Goal: Task Accomplishment & Management: Manage account settings

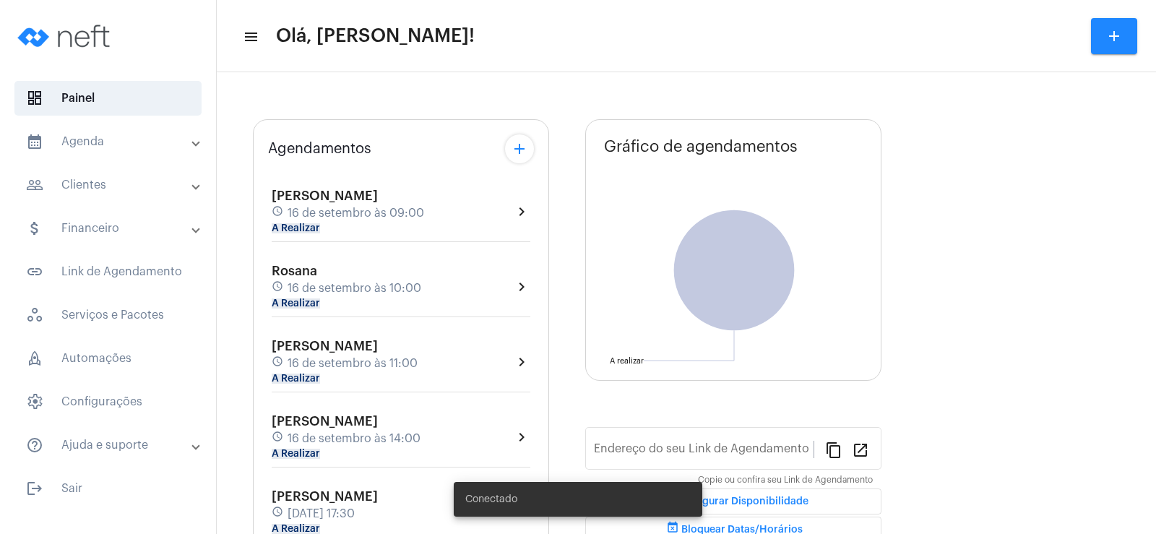
type input "[URL][DOMAIN_NAME]"
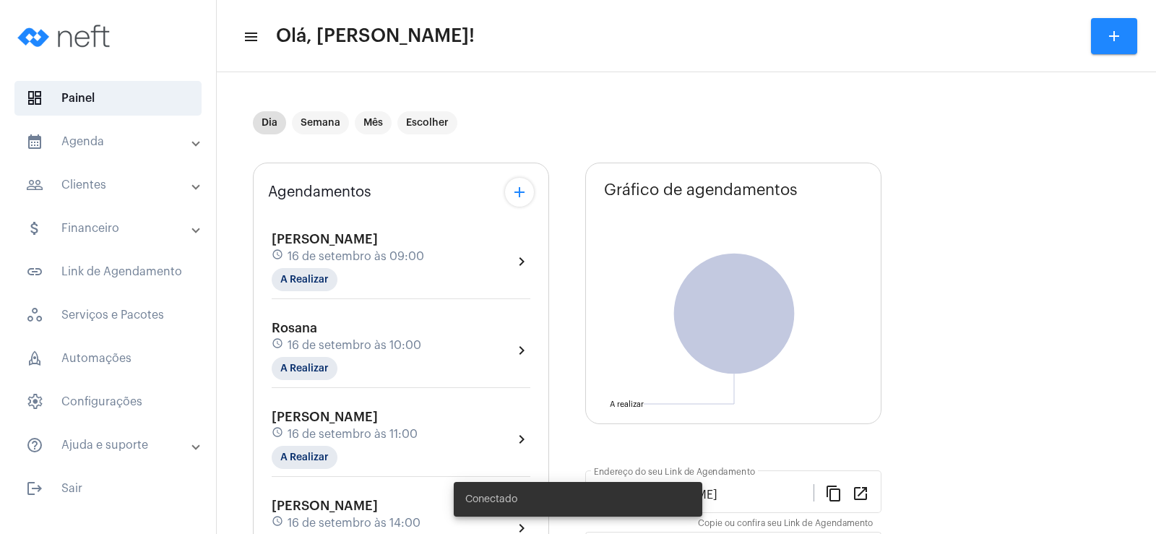
click at [113, 191] on mat-panel-title "people_outline Clientes" at bounding box center [109, 184] width 167 height 17
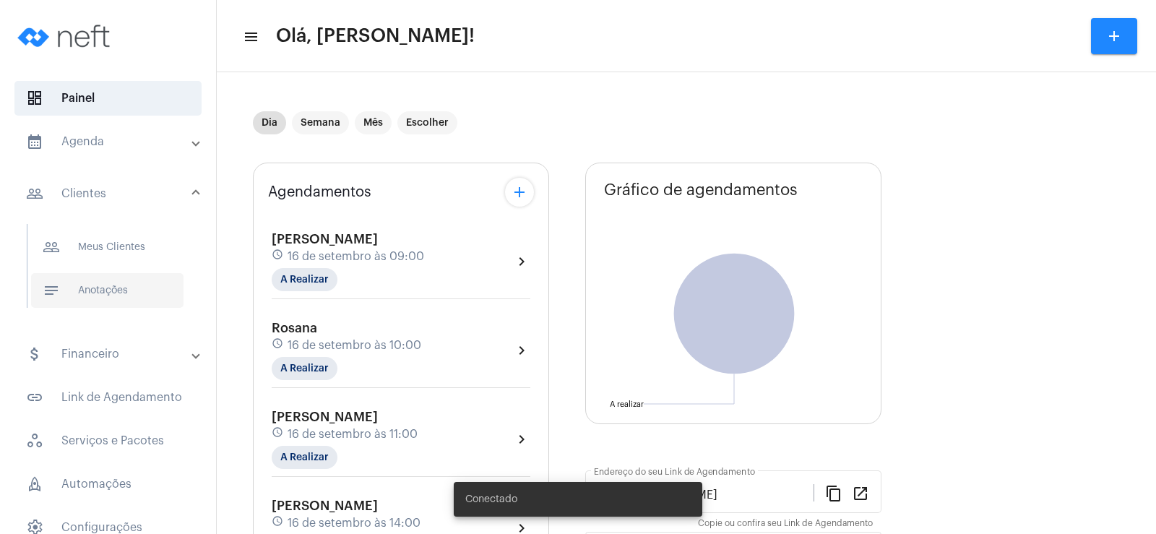
click at [111, 293] on span "notes Anotações" at bounding box center [107, 290] width 152 height 35
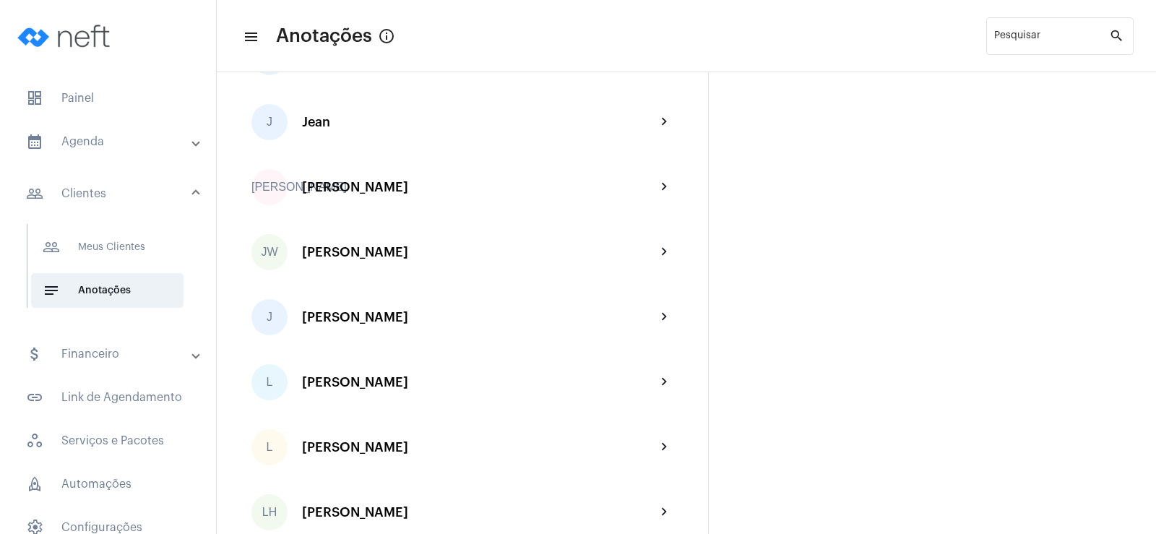
scroll to position [1879, 0]
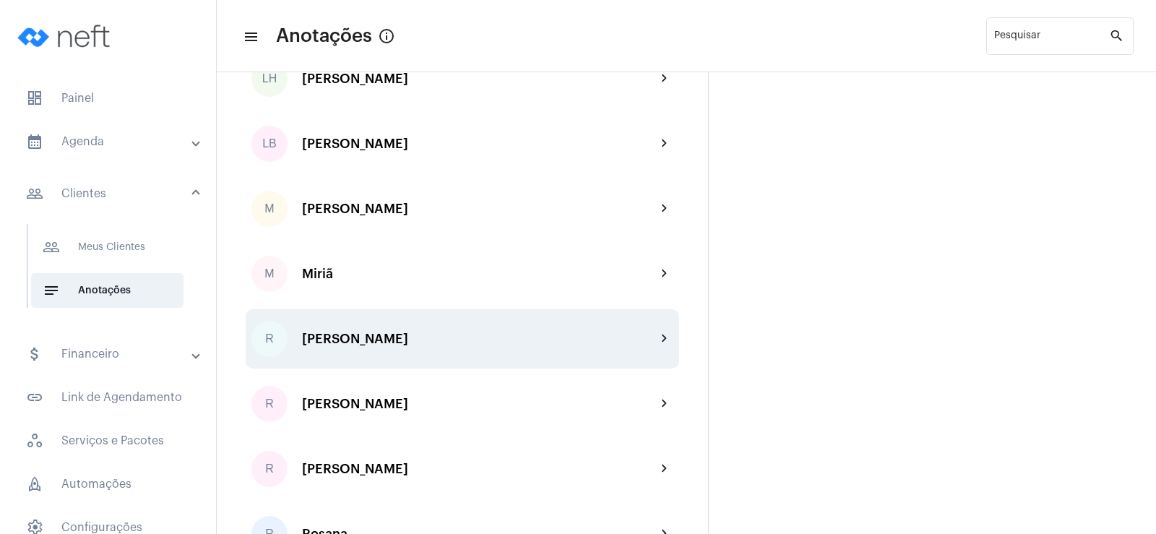
click at [356, 344] on div "[PERSON_NAME]" at bounding box center [479, 339] width 354 height 14
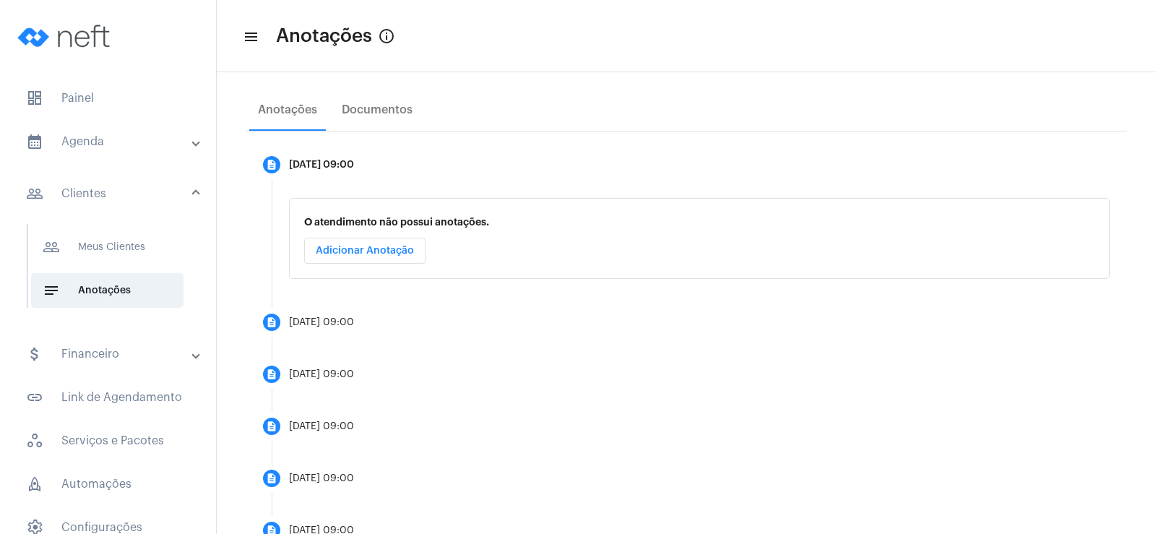
scroll to position [289, 0]
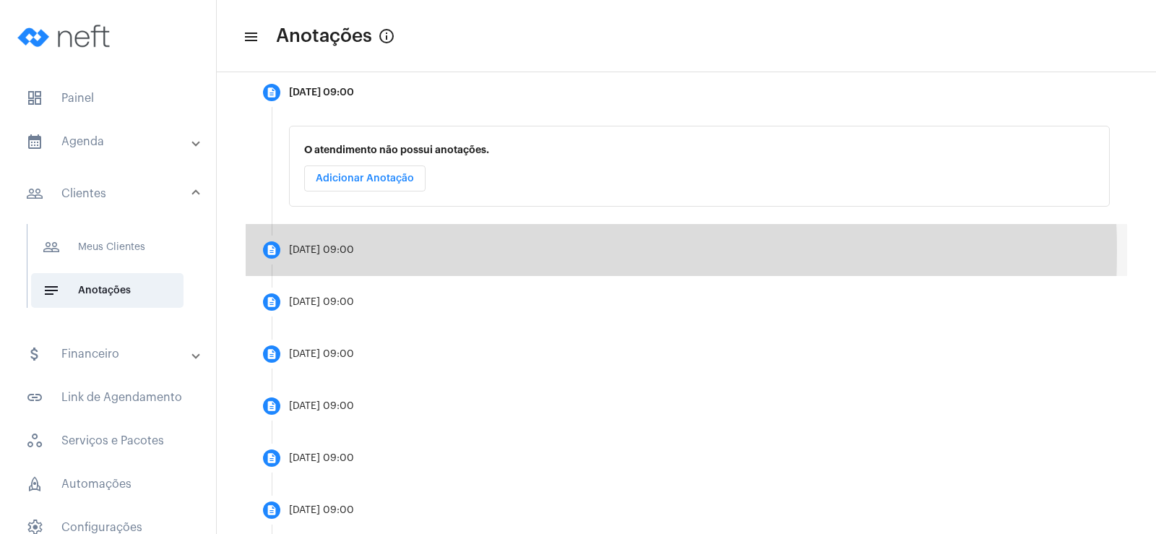
click at [354, 251] on div "[DATE] 09:00" at bounding box center [321, 250] width 65 height 11
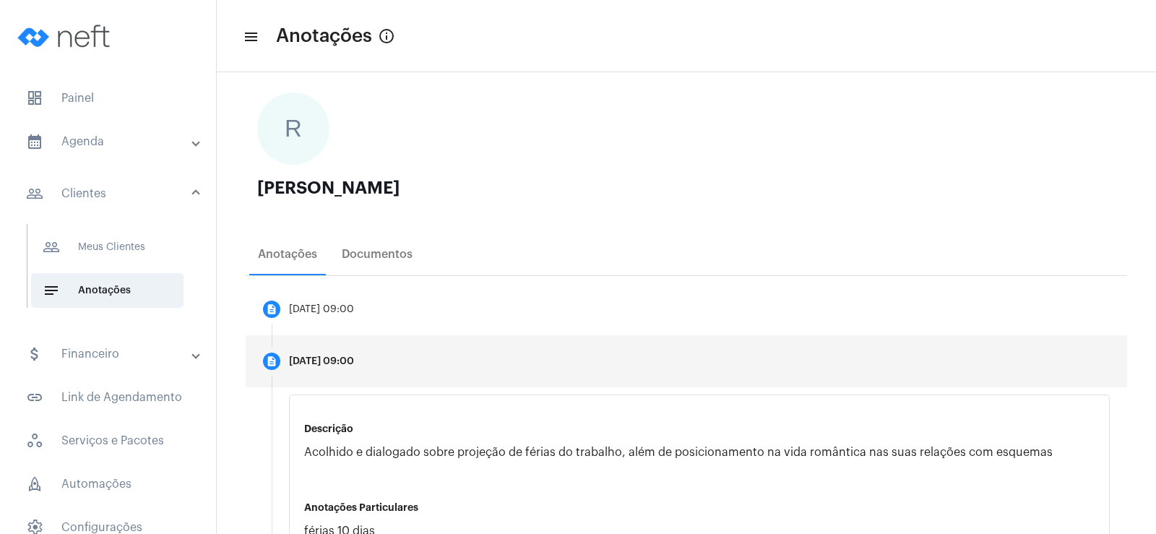
scroll to position [0, 0]
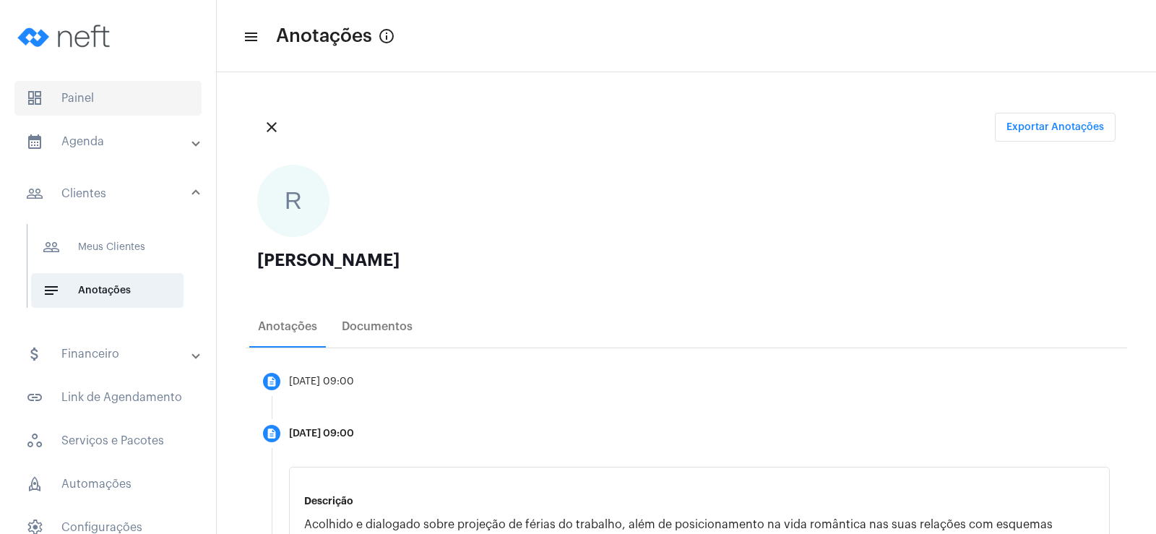
click at [129, 106] on span "dashboard Painel" at bounding box center [107, 98] width 187 height 35
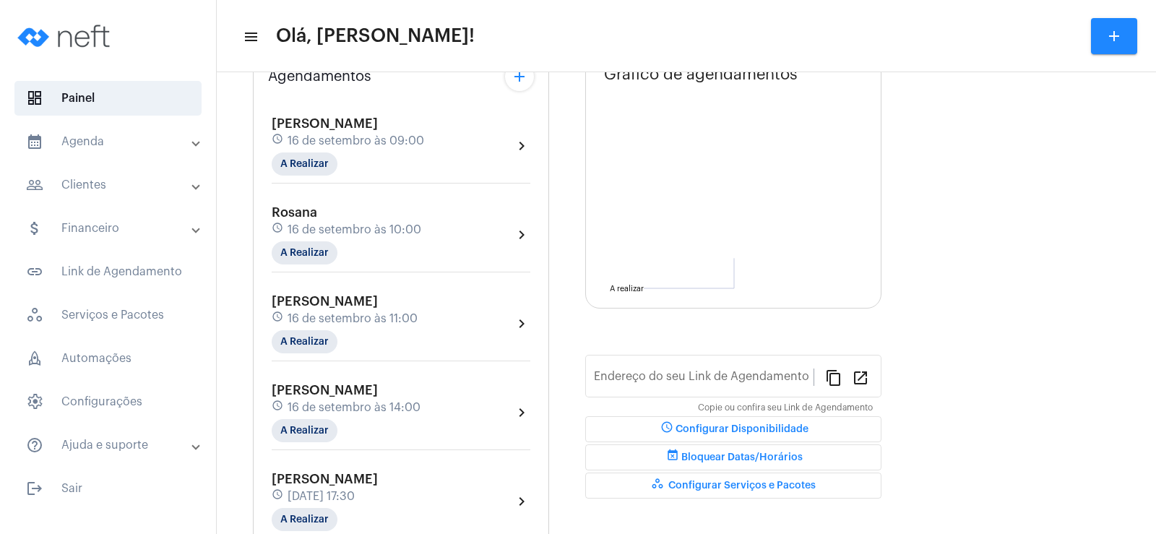
type input "[URL][DOMAIN_NAME]"
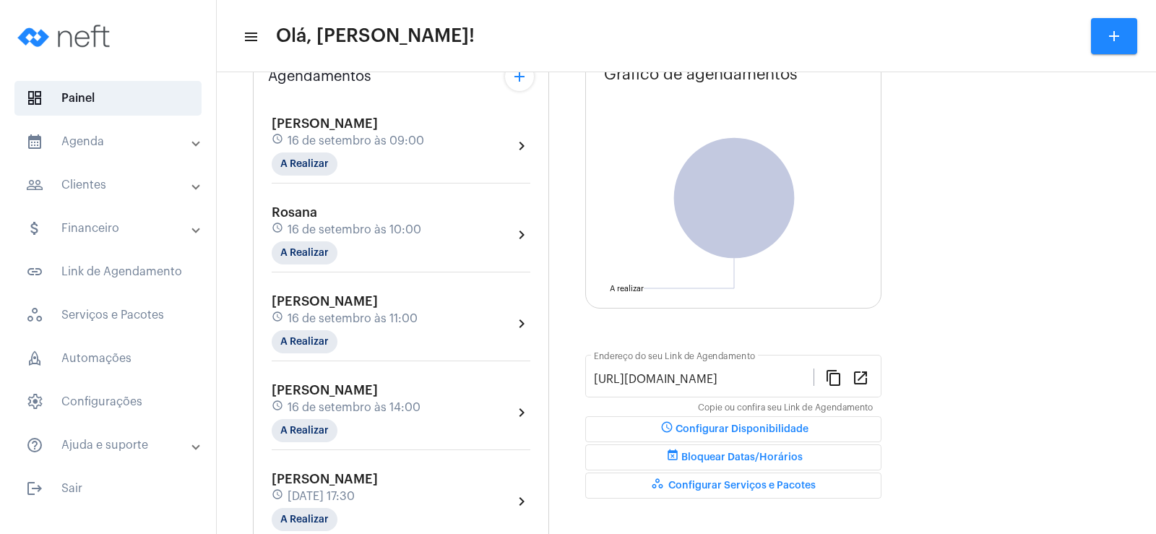
scroll to position [188, 0]
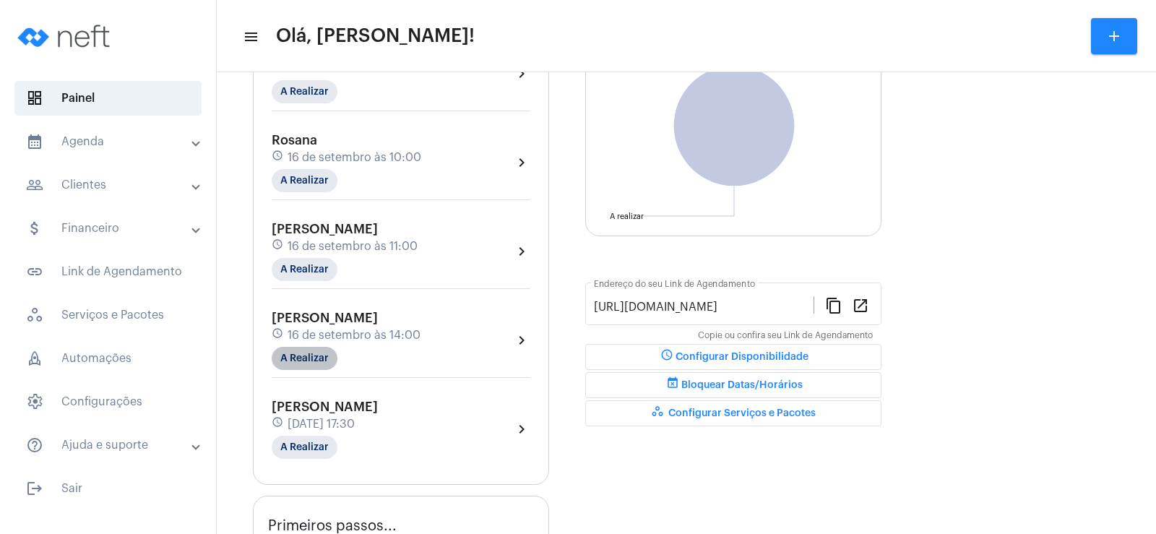
click at [313, 363] on mat-chip "A Realizar" at bounding box center [305, 358] width 66 height 23
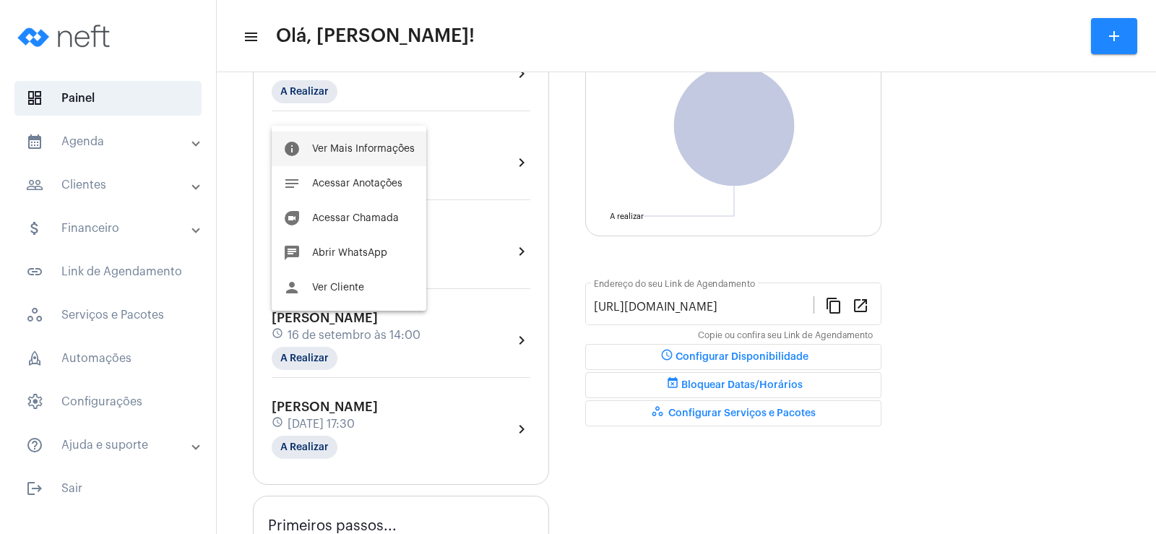
click at [369, 144] on span "Ver Mais Informações" at bounding box center [363, 149] width 103 height 10
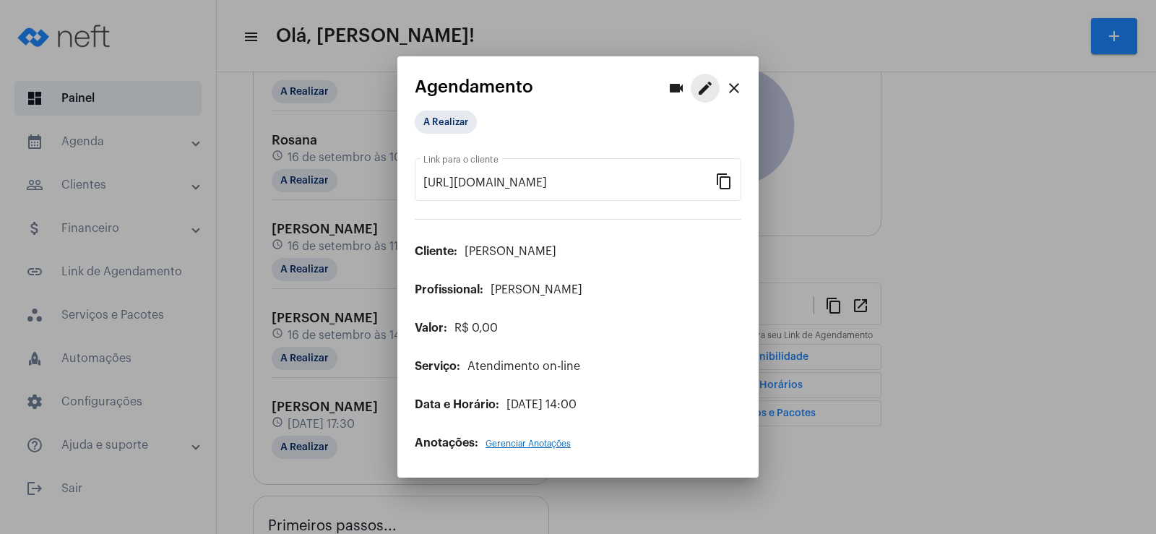
click at [697, 86] on mat-icon "edit" at bounding box center [705, 87] width 17 height 17
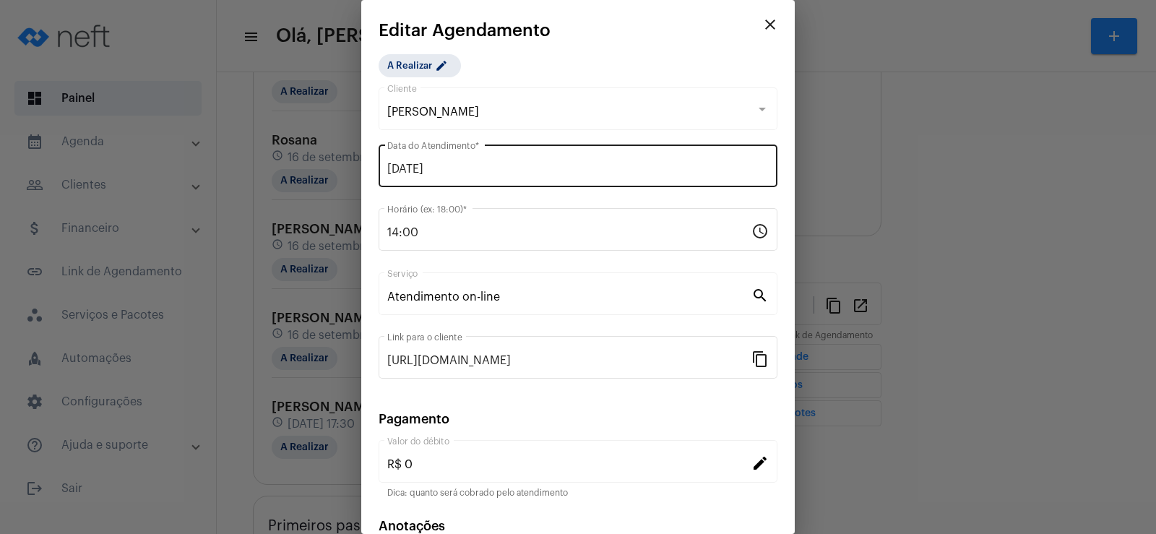
click at [424, 159] on div "[DATE] Data do Atendimento *" at bounding box center [578, 165] width 382 height 46
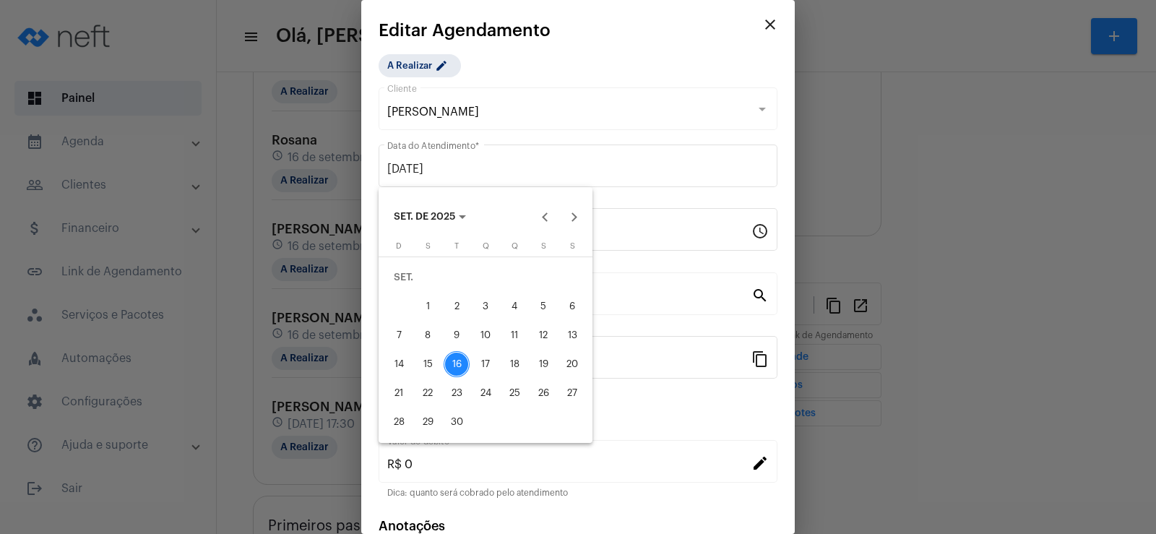
click at [546, 368] on div "19" at bounding box center [543, 364] width 26 height 26
type input "[DATE]"
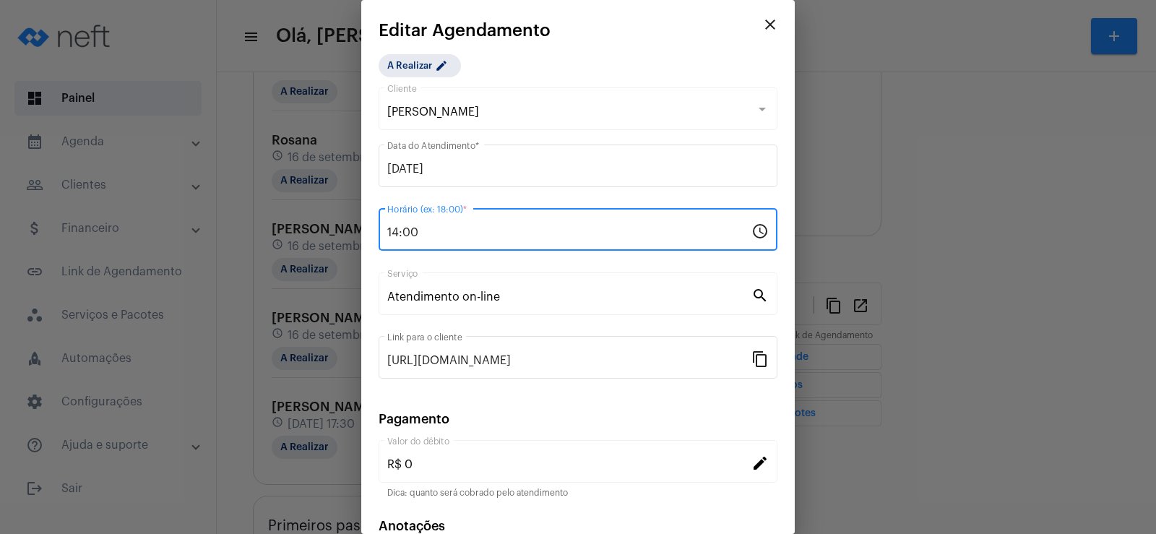
click at [400, 236] on input "14:00" at bounding box center [569, 232] width 364 height 13
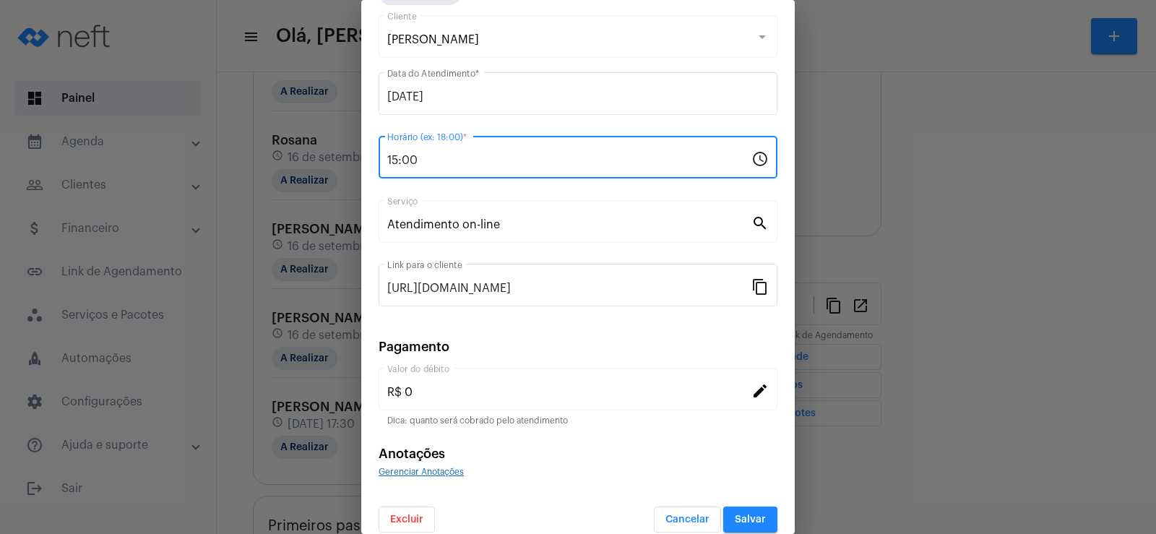
scroll to position [88, 0]
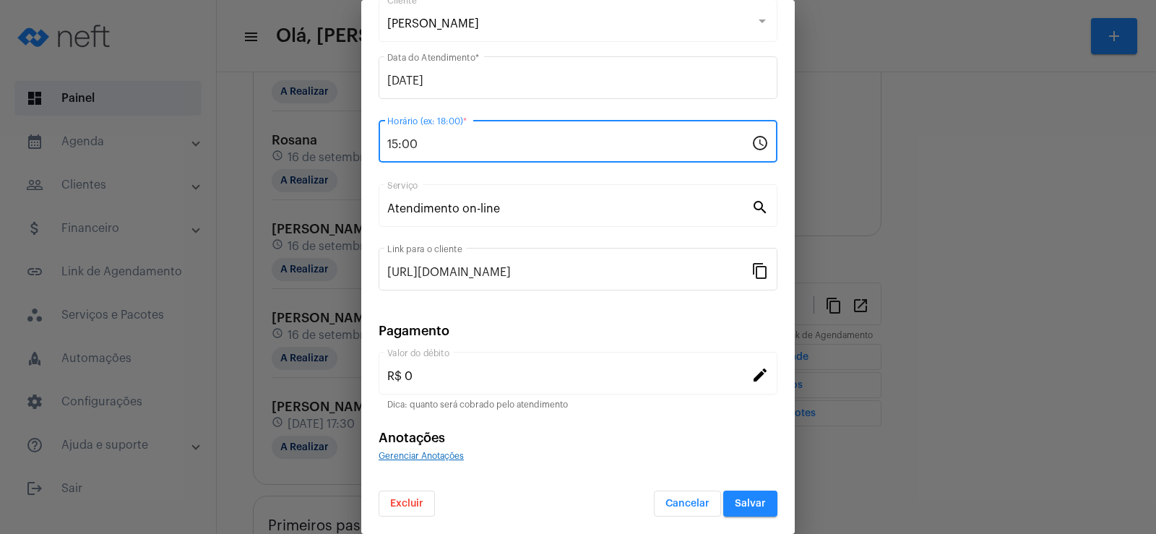
type input "15:00"
click at [742, 501] on span "Salvar" at bounding box center [750, 504] width 31 height 10
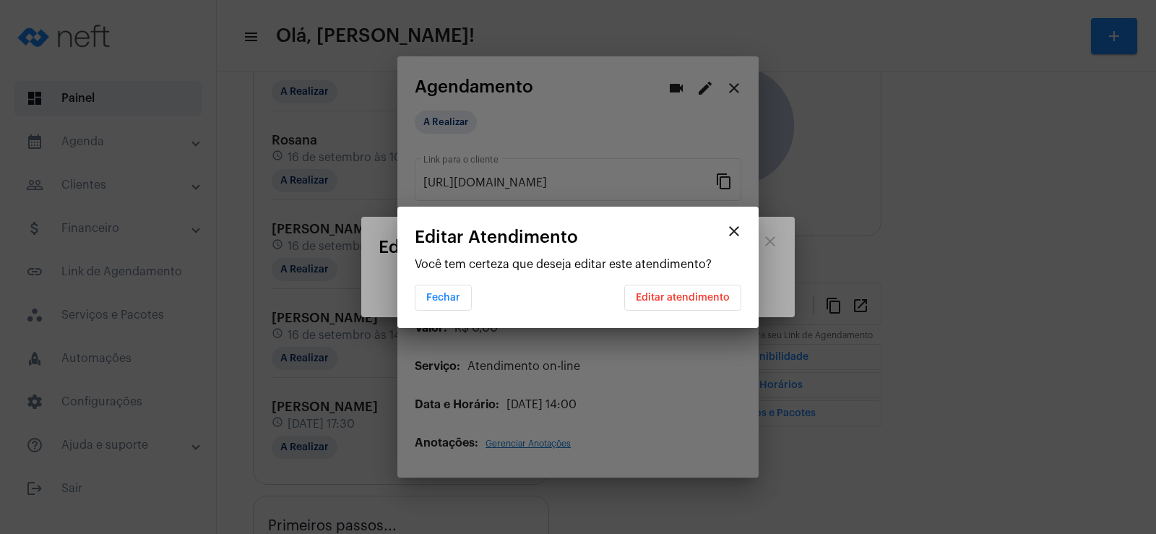
scroll to position [0, 0]
click at [676, 303] on button "Editar atendimento" at bounding box center [682, 298] width 117 height 26
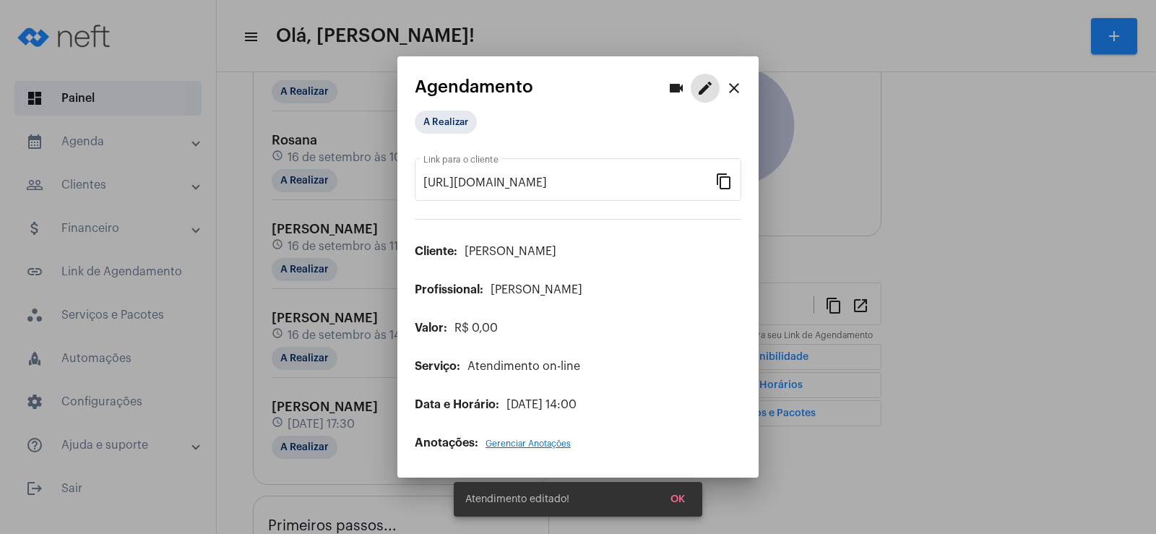
click at [737, 88] on mat-icon "close" at bounding box center [733, 87] width 17 height 17
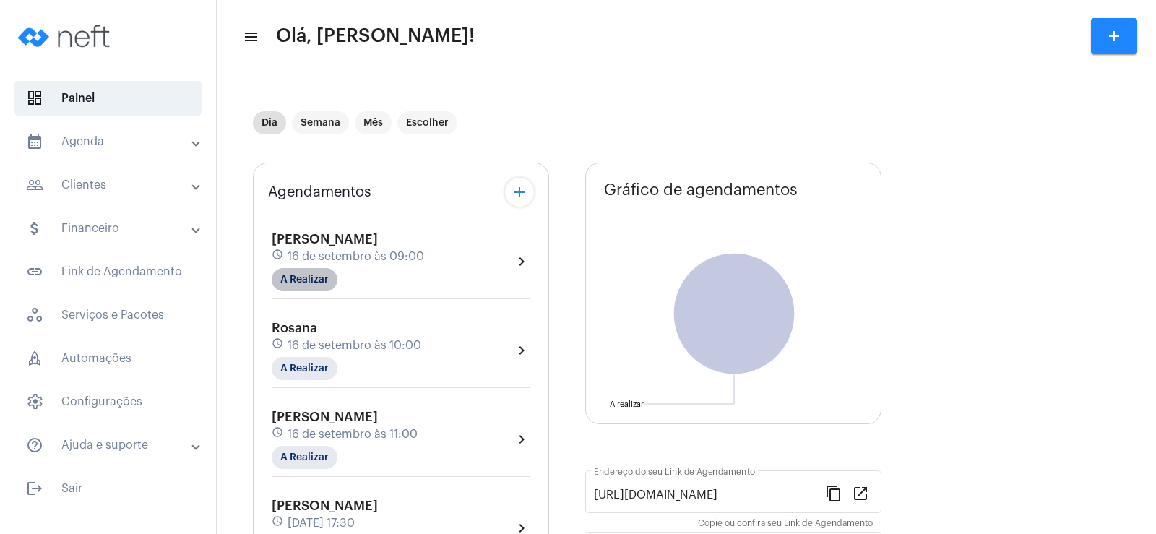
click at [302, 289] on mat-chip "A Realizar" at bounding box center [305, 279] width 66 height 23
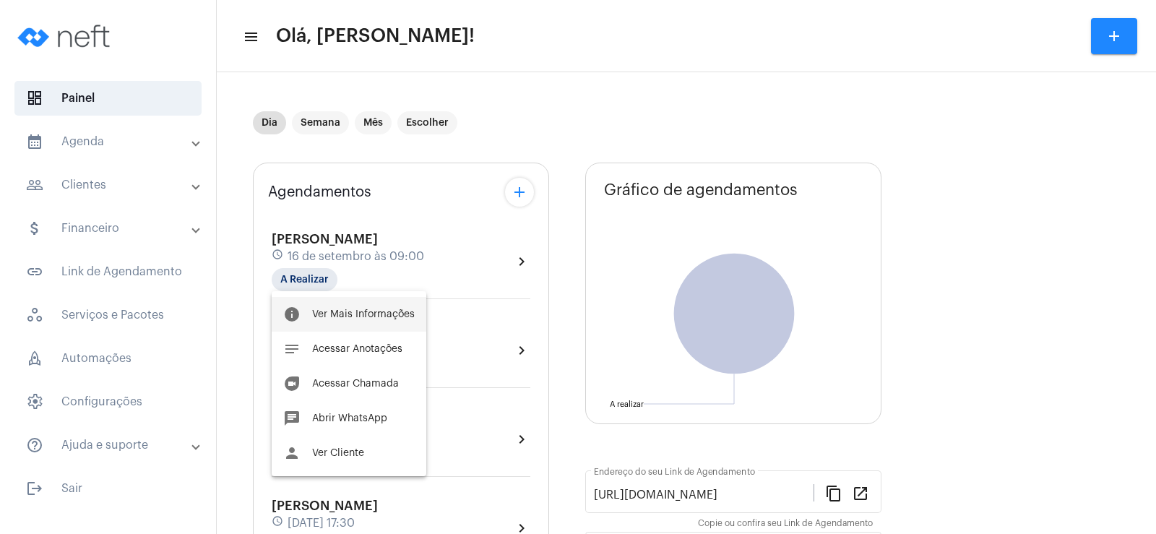
click at [347, 314] on span "Ver Mais Informações" at bounding box center [363, 314] width 103 height 10
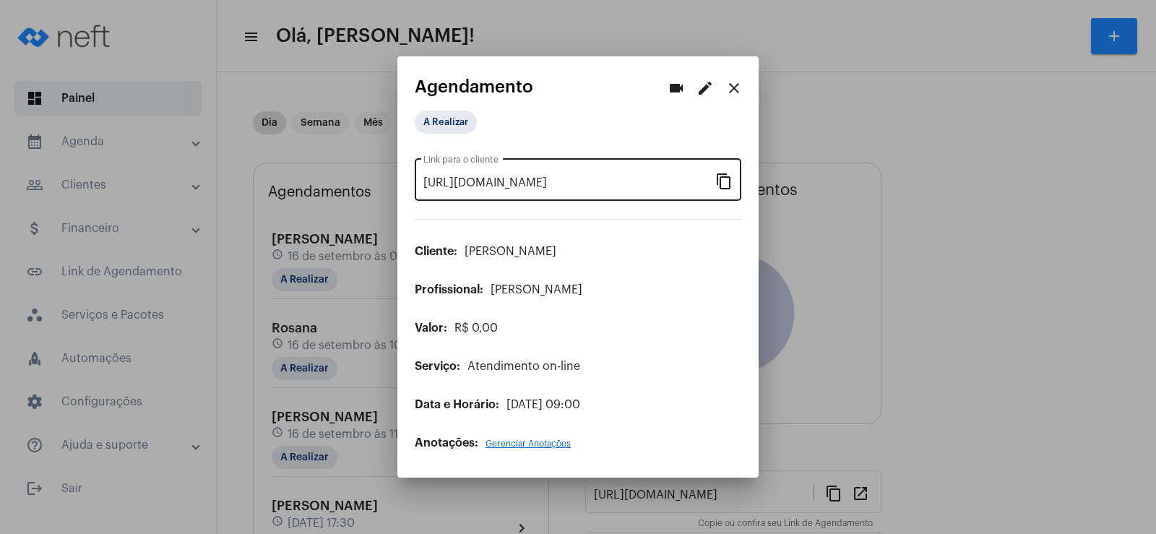
click at [724, 179] on mat-icon "content_copy" at bounding box center [723, 180] width 17 height 17
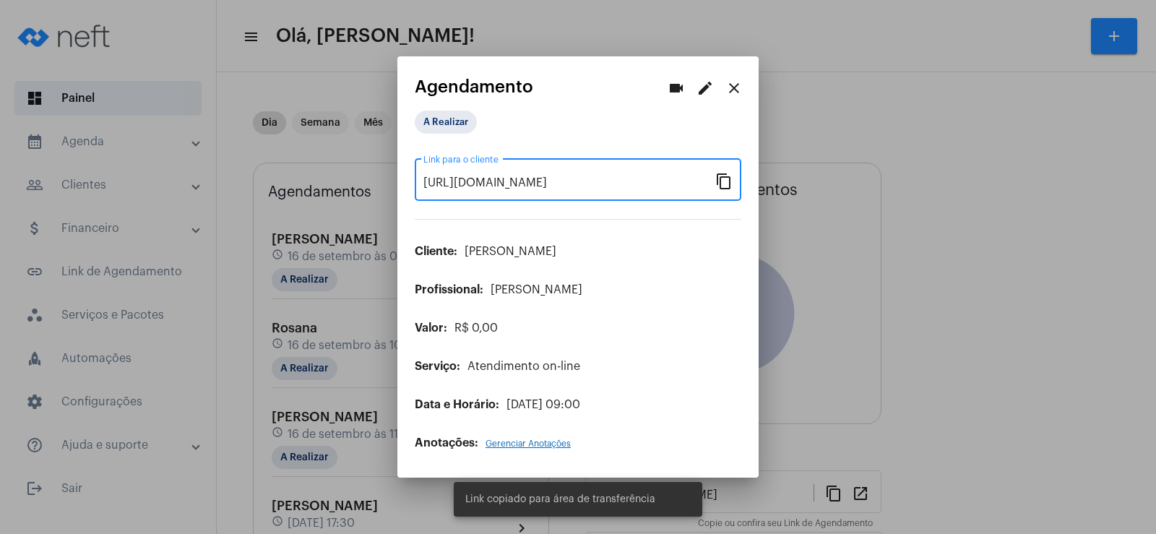
scroll to position [0, 113]
click at [666, 89] on button "videocam" at bounding box center [676, 88] width 29 height 29
